Goal: Task Accomplishment & Management: Complete application form

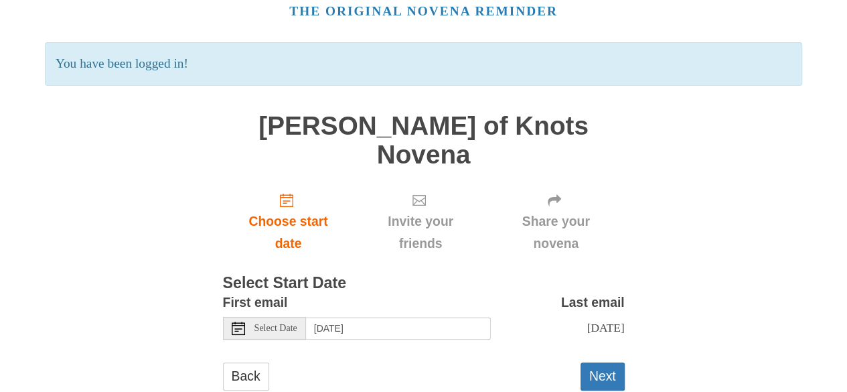
scroll to position [71, 0]
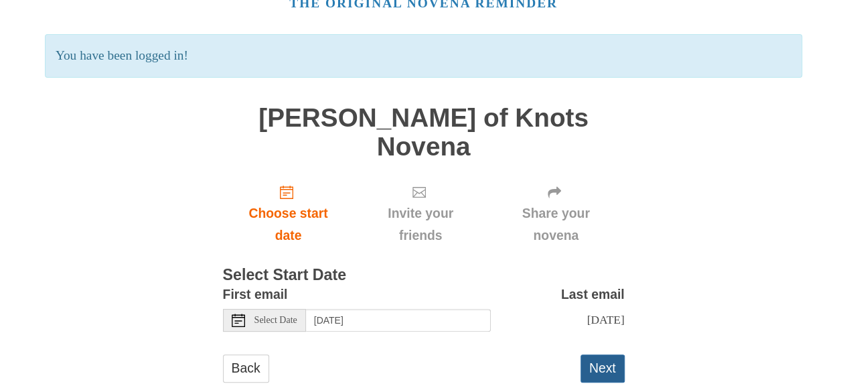
click at [596, 354] on button "Next" at bounding box center [602, 367] width 44 height 27
